Goal: Task Accomplishment & Management: Complete application form

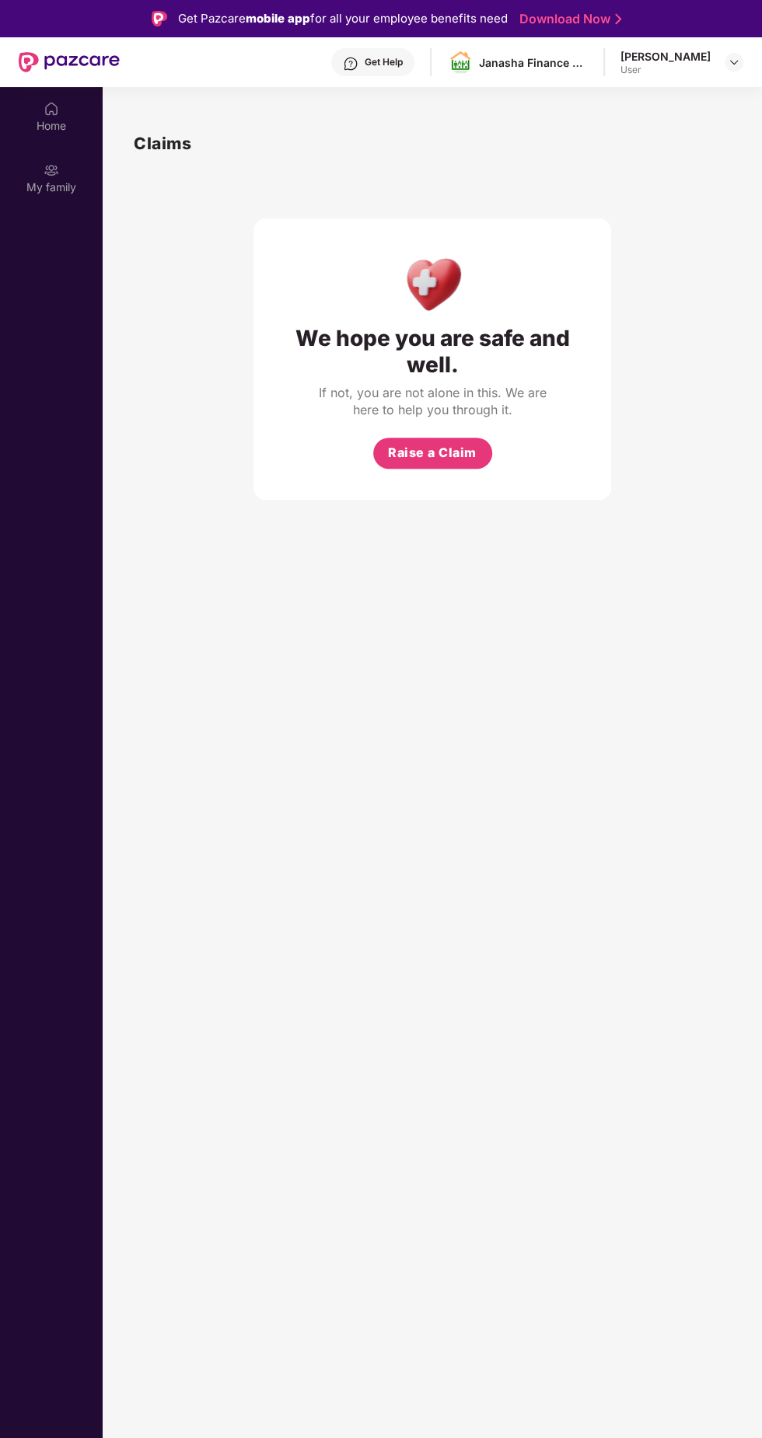
click at [439, 448] on span "Raise a Claim" at bounding box center [432, 452] width 89 height 19
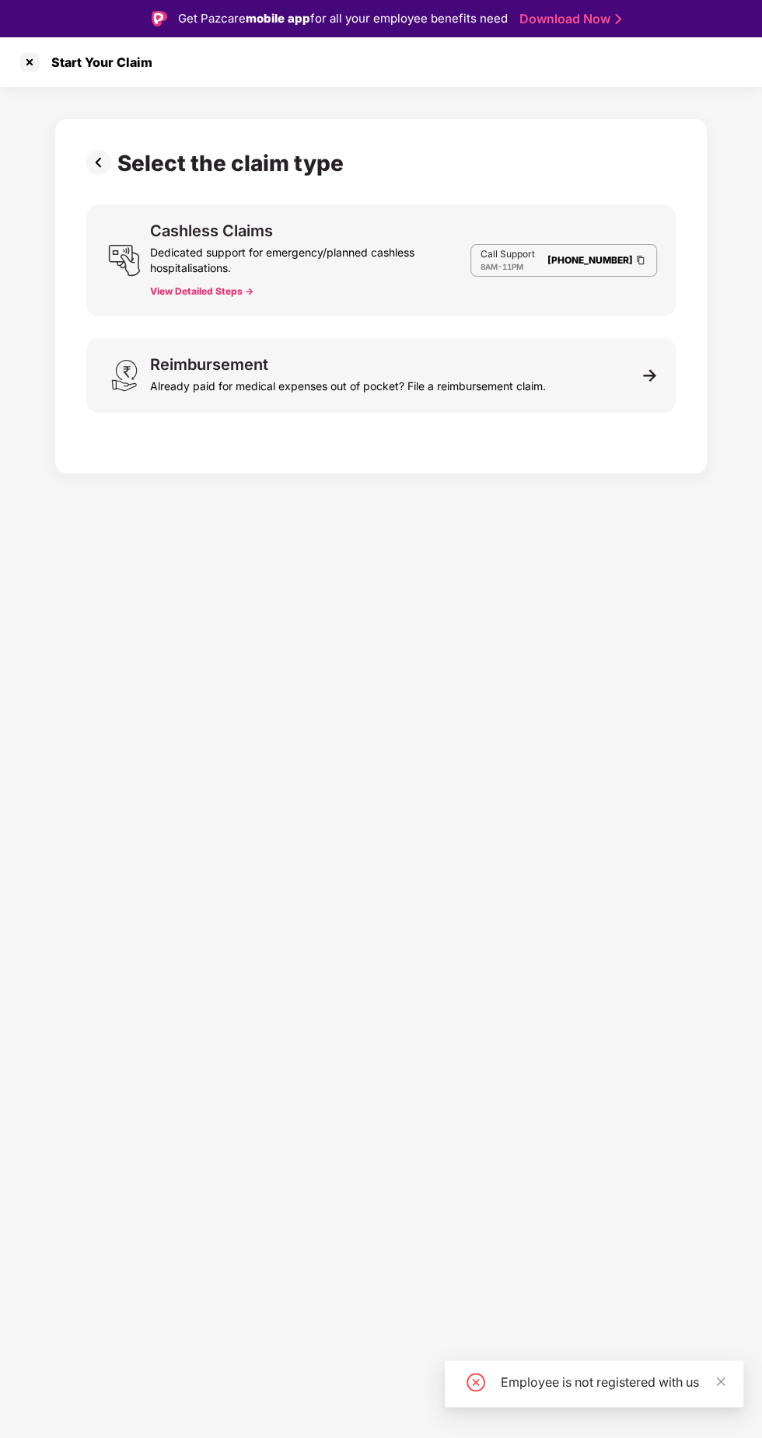
click at [650, 375] on img at bounding box center [650, 375] width 14 height 14
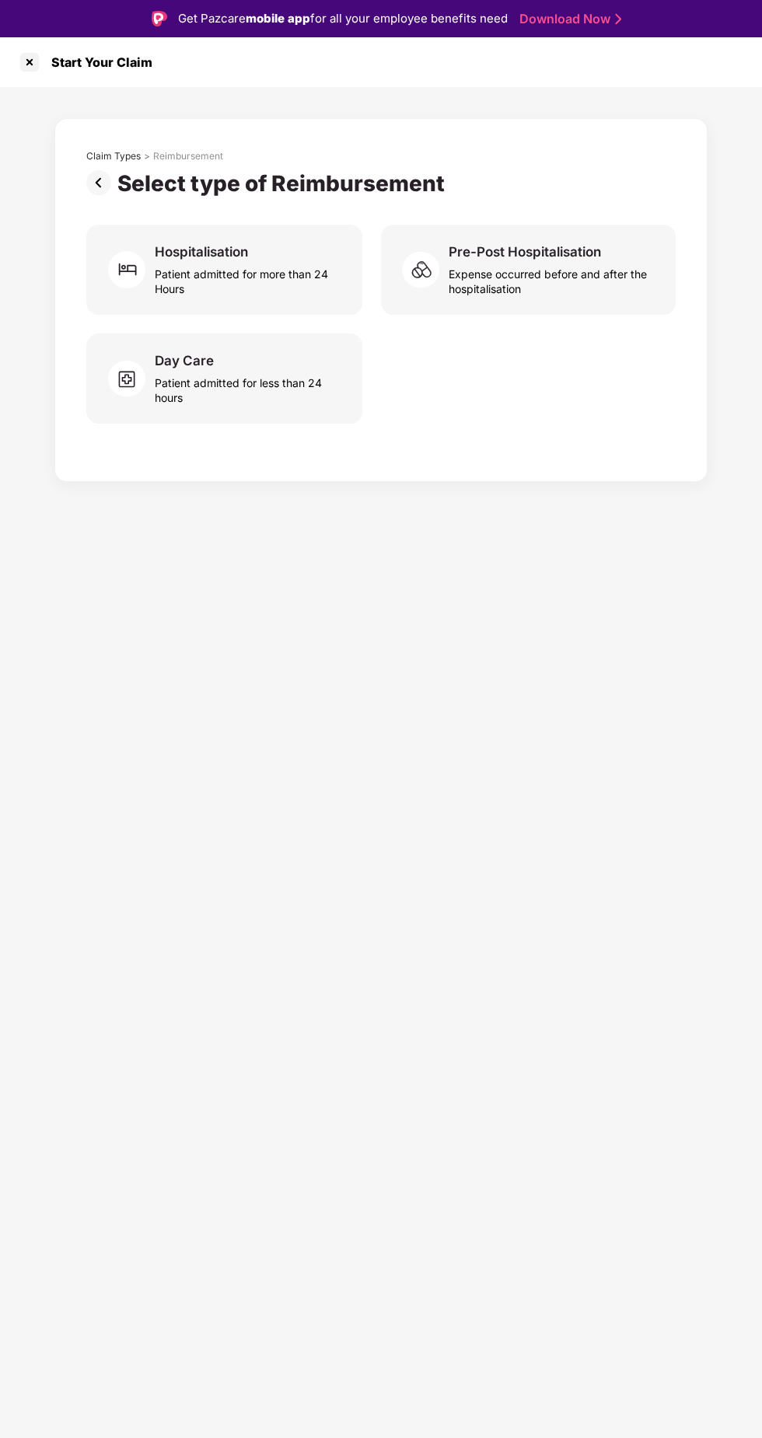
click at [579, 264] on div "Expense occurred before and after the hospitalisation" at bounding box center [552, 278] width 208 height 36
